Goal: Find specific page/section: Find specific page/section

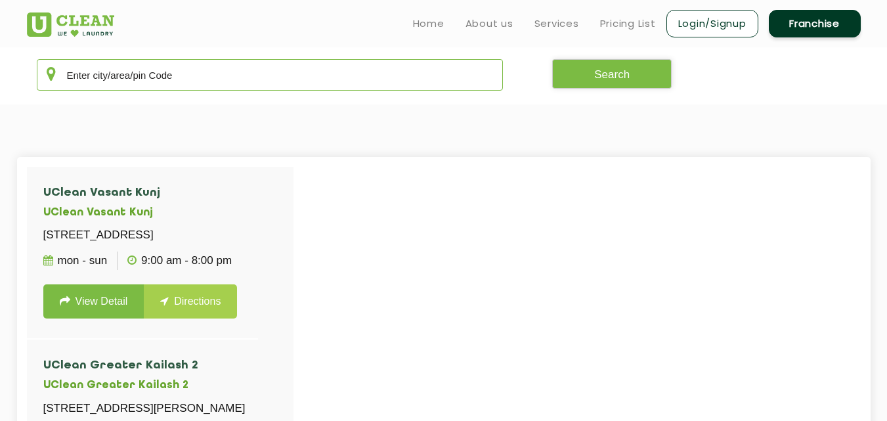
scroll to position [258, 0]
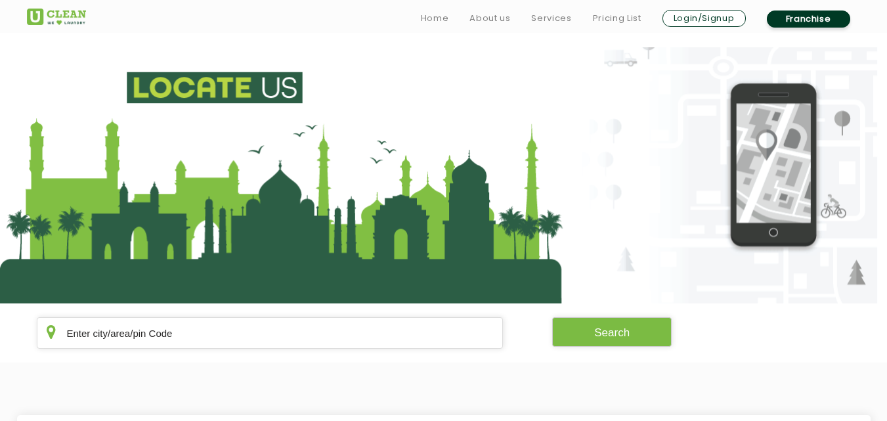
scroll to position [219, 0]
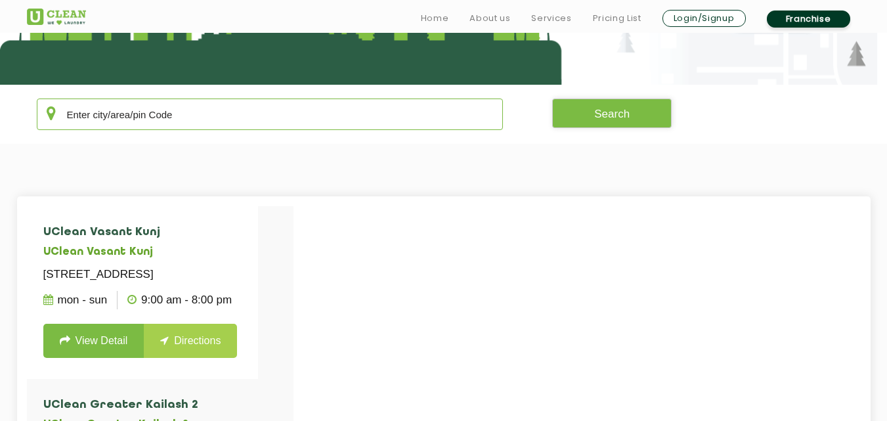
click at [94, 107] on input "text" at bounding box center [270, 113] width 467 height 31
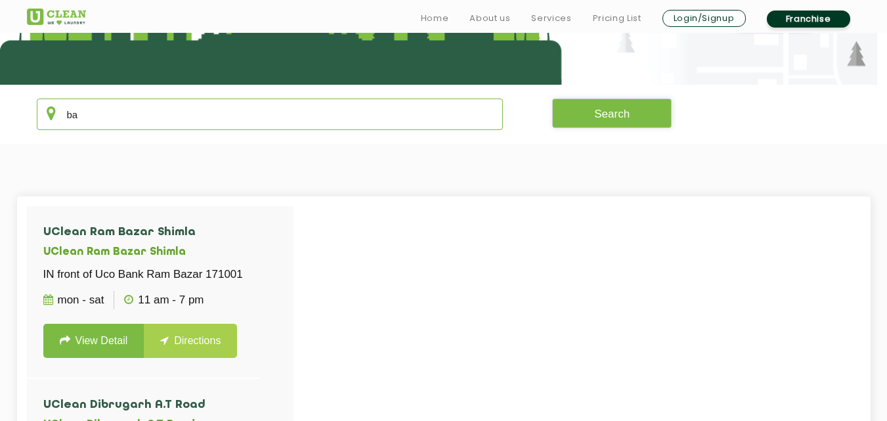
type input "b"
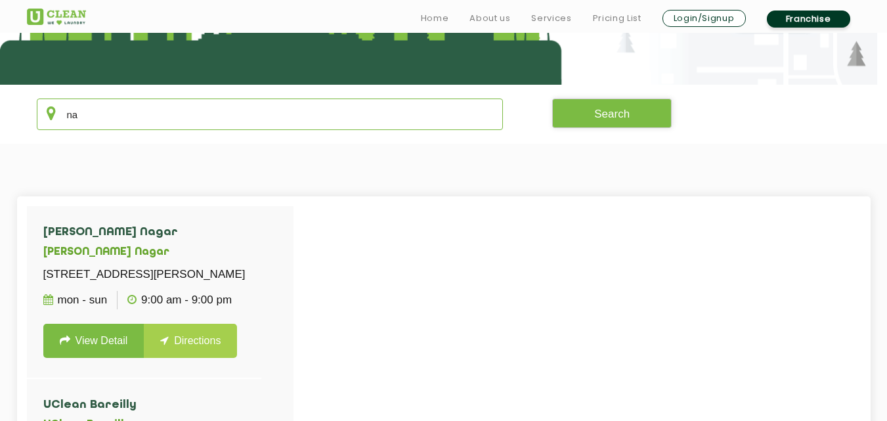
type input "n"
type input "a"
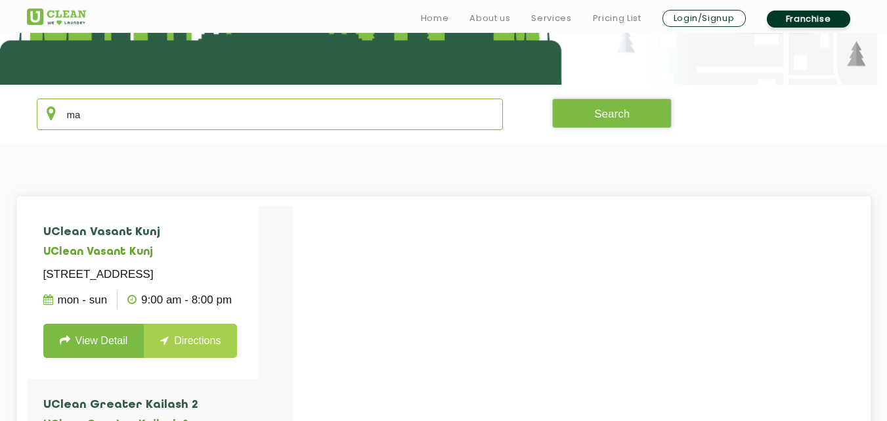
type input "m"
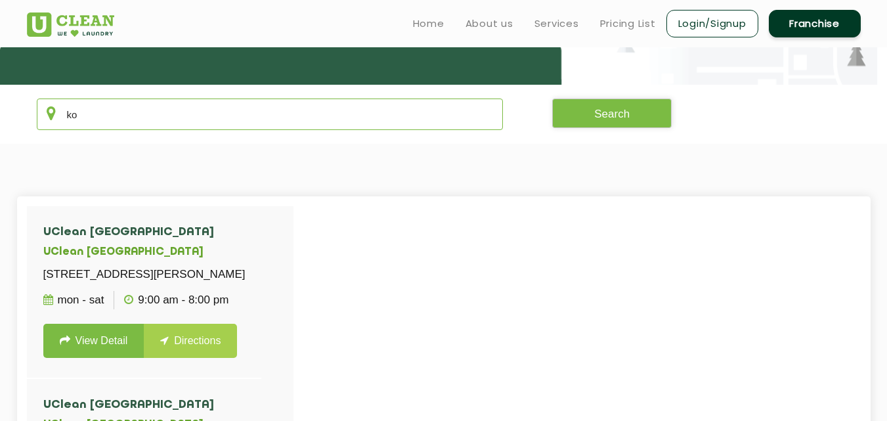
type input "k"
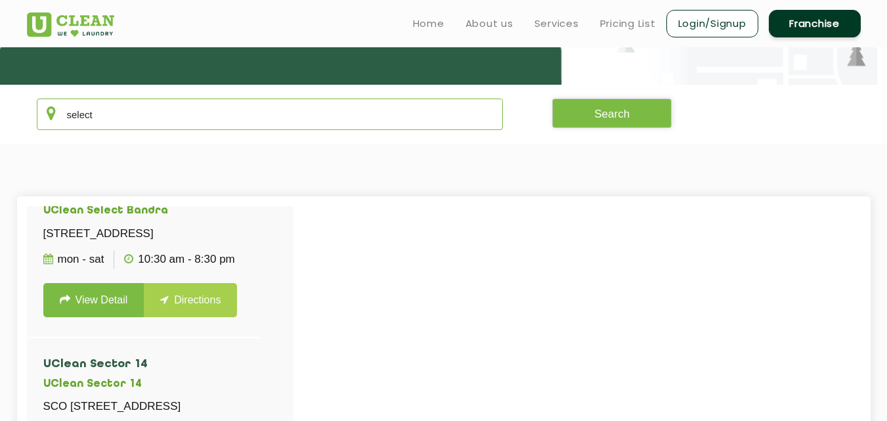
scroll to position [560, 0]
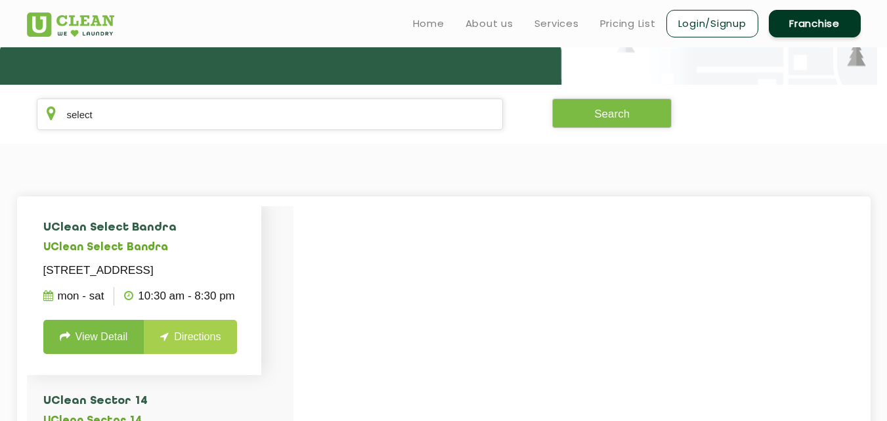
click at [224, 234] on h4 "UClean Select Bandra" at bounding box center [143, 227] width 201 height 13
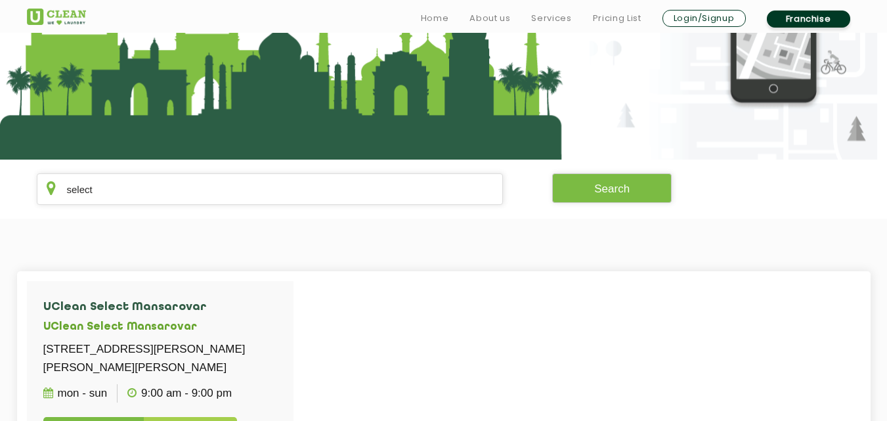
scroll to position [184, 0]
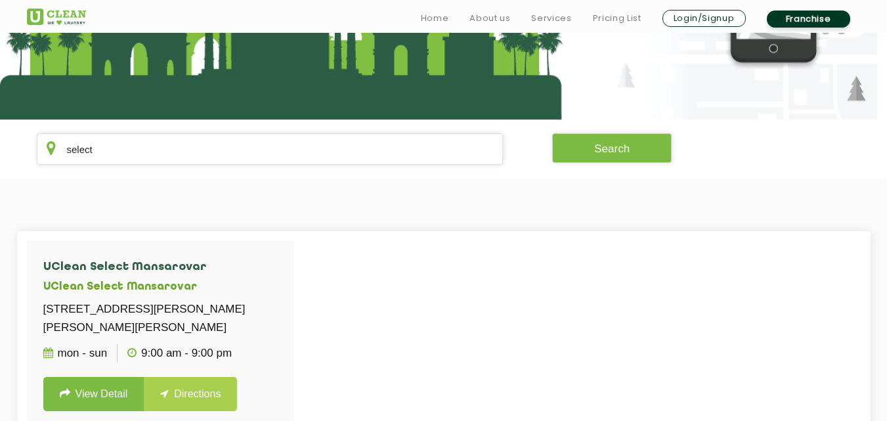
click at [240, 175] on section "select Search" at bounding box center [443, 148] width 887 height 59
click at [242, 156] on input "select" at bounding box center [270, 148] width 467 height 31
type input "s"
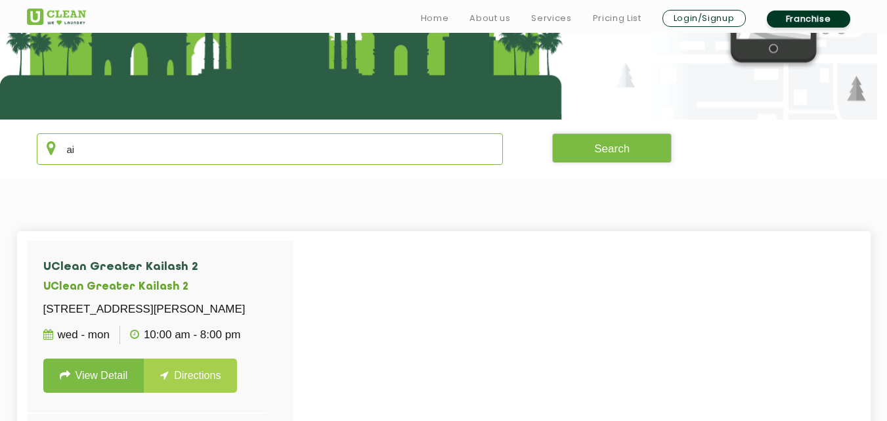
type input "a"
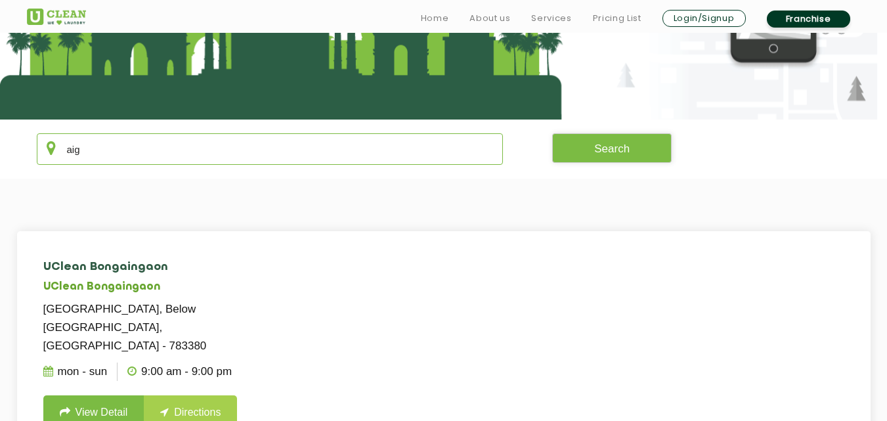
type input "aig"
click at [100, 373] on li "UClean Bongaingaon [GEOGRAPHIC_DATA], Below [GEOGRAPHIC_DATA], [GEOGRAPHIC_DATA…" at bounding box center [160, 345] width 266 height 209
click at [95, 395] on link "View Detail" at bounding box center [93, 412] width 101 height 34
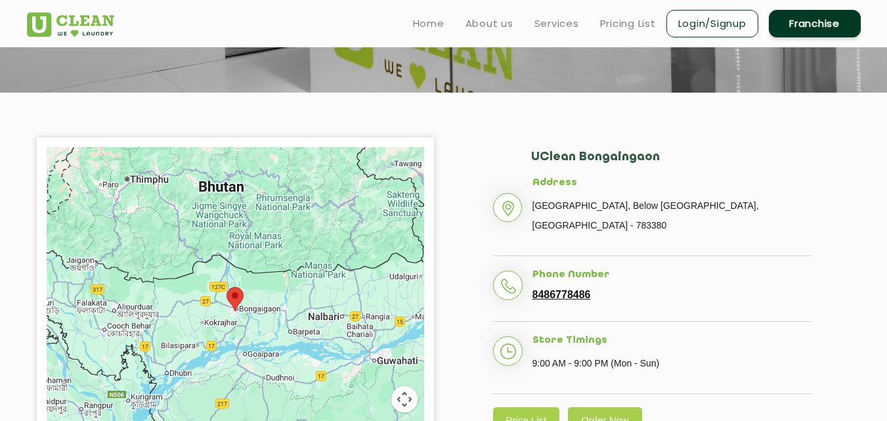
scroll to position [205, 0]
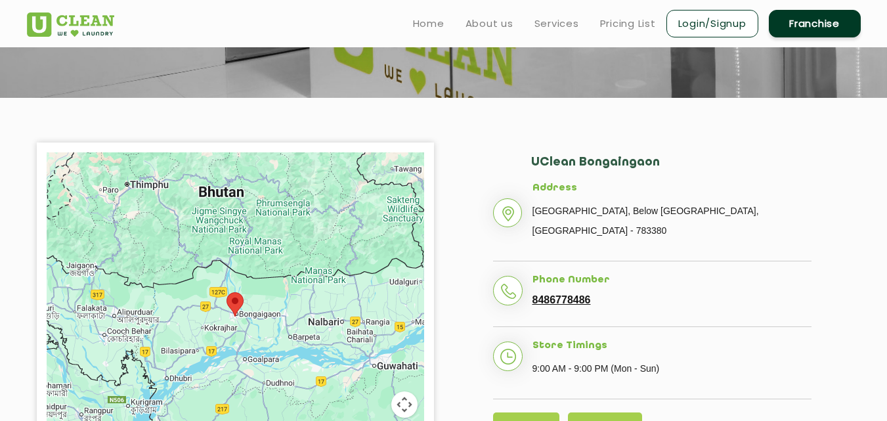
click at [450, 232] on div "UClean Bongaingaon Address [GEOGRAPHIC_DATA], Below [GEOGRAPHIC_DATA] - 783380 …" at bounding box center [652, 296] width 417 height 309
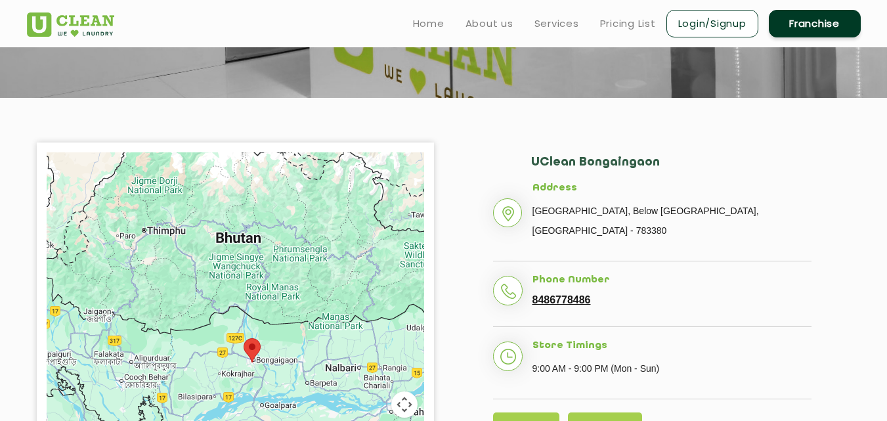
drag, startPoint x: 265, startPoint y: 213, endPoint x: 284, endPoint y: 260, distance: 50.9
click at [284, 259] on div at bounding box center [235, 316] width 377 height 328
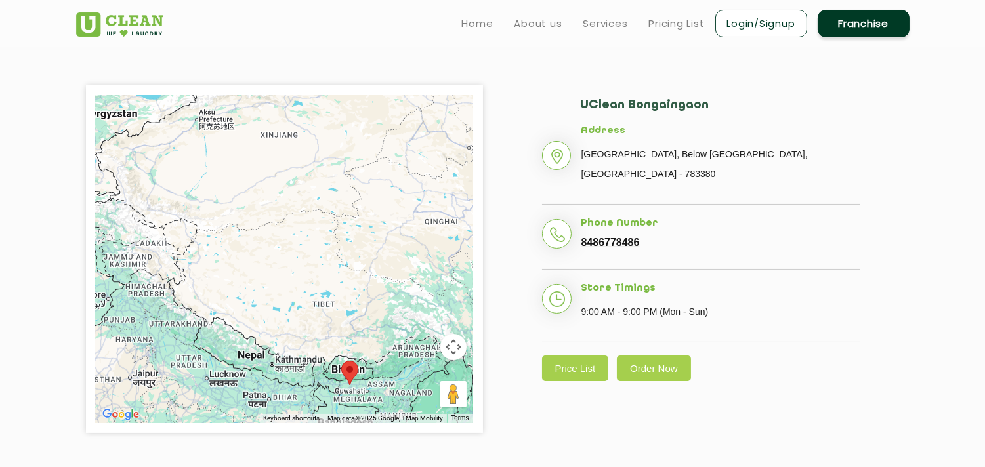
scroll to position [0, 0]
